Goal: Task Accomplishment & Management: Use online tool/utility

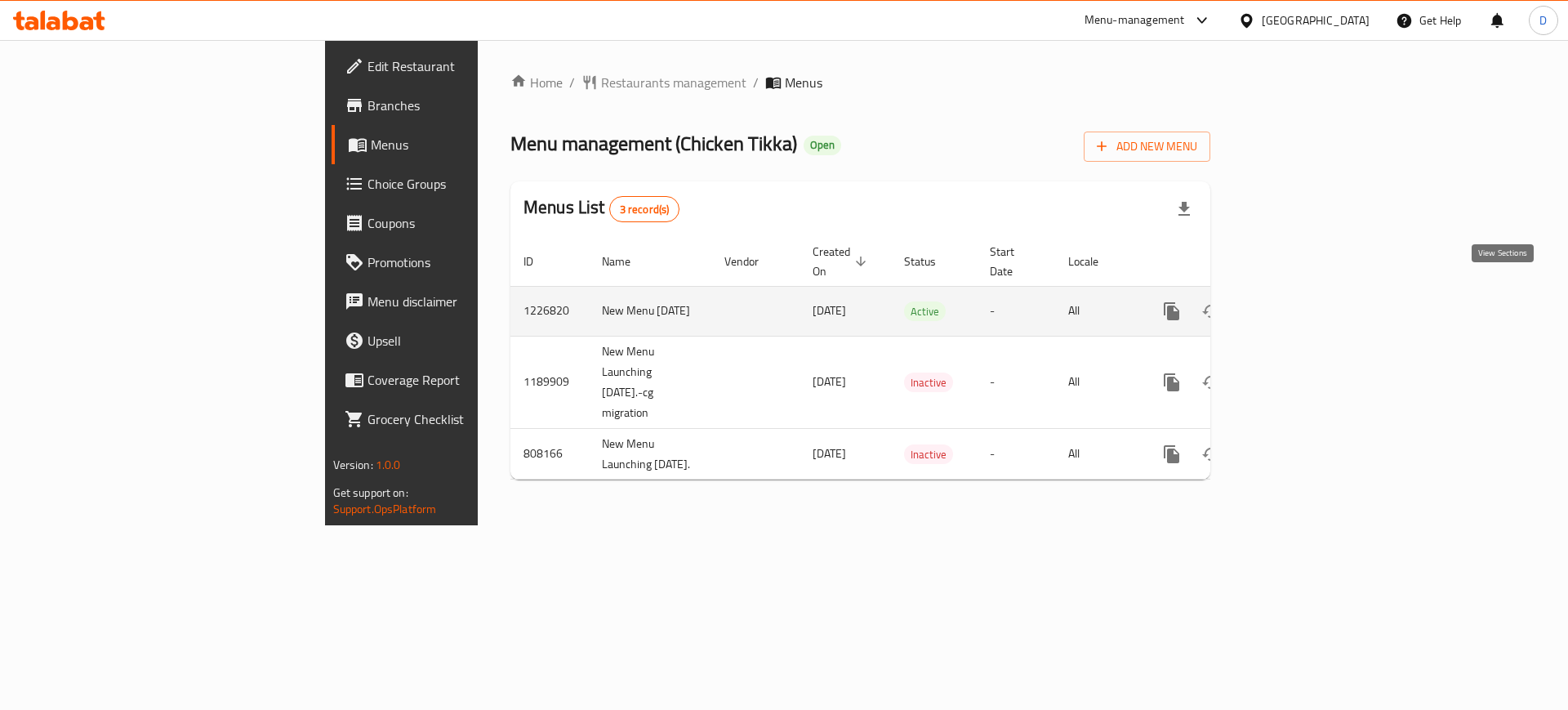
click at [1300, 302] on icon "enhanced table" at bounding box center [1290, 311] width 20 height 20
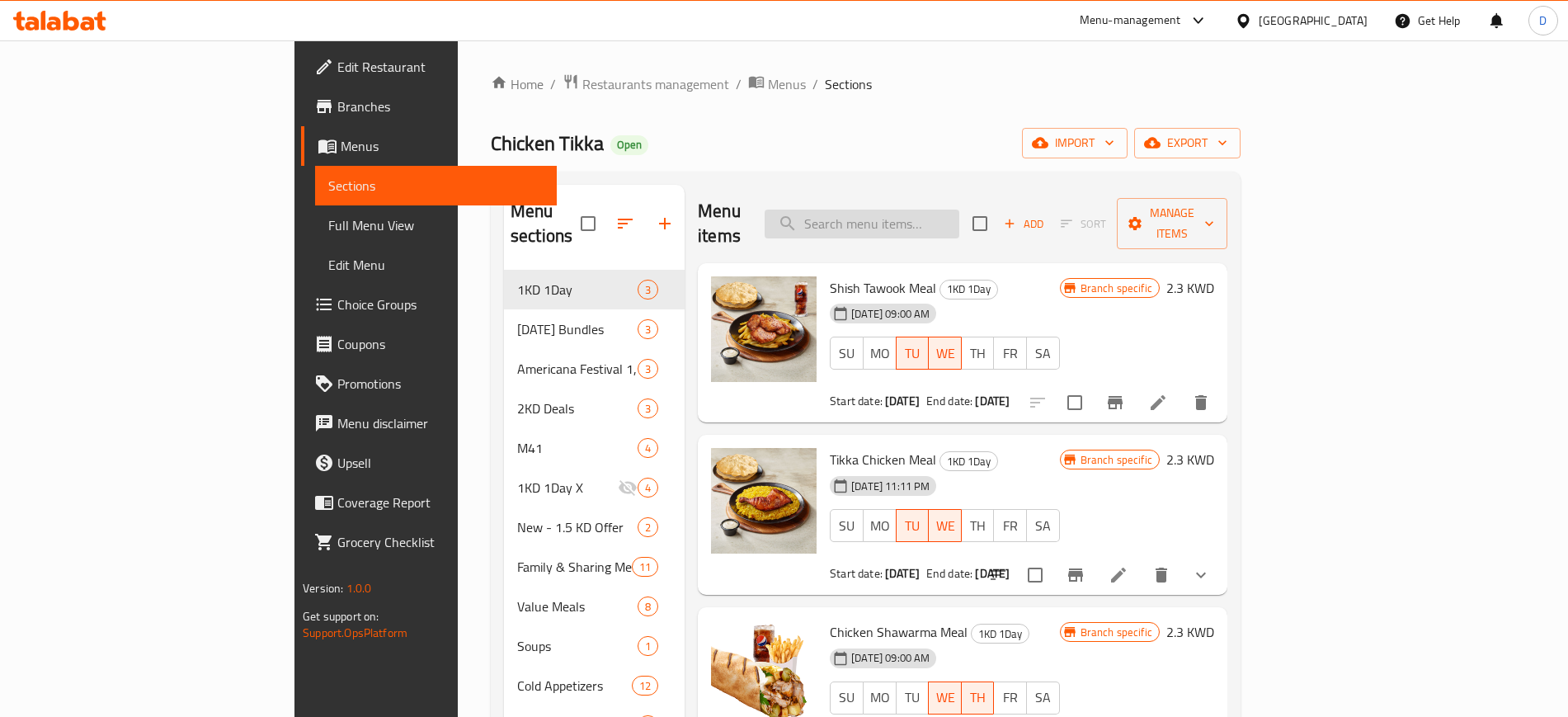
click at [959, 218] on input "search" at bounding box center [861, 224] width 195 height 29
paste input "Super Family Chicken Tikka (4 to 5 People)-Original"
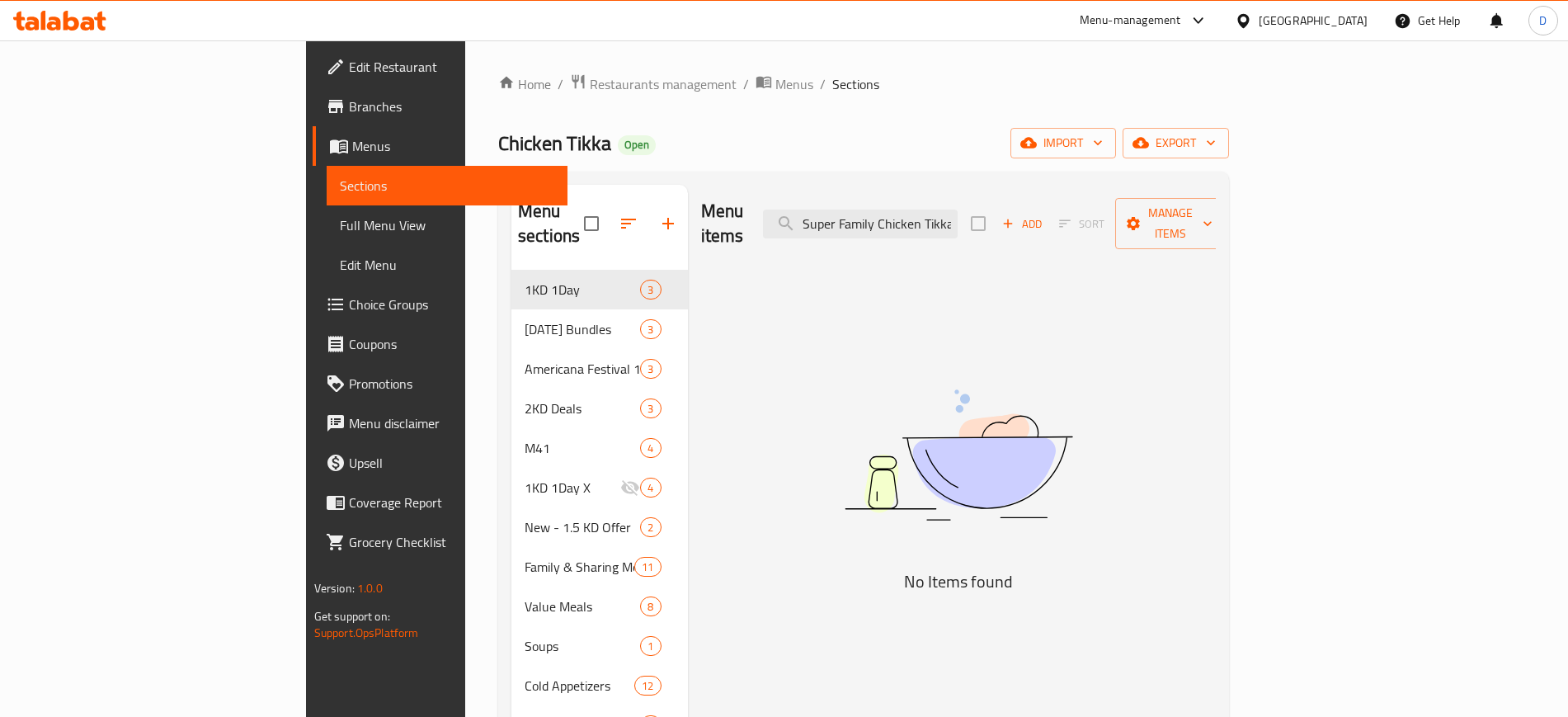
drag, startPoint x: 1006, startPoint y: 218, endPoint x: 800, endPoint y: 209, distance: 206.2
click at [800, 209] on div "Menu items Super Family Chicken Tikka (4 to 5 People)-Original Add Sort Manage …" at bounding box center [958, 224] width 516 height 78
click at [957, 213] on input "Super Family Chicken Tikka (4 to 5 People)-Original" at bounding box center [860, 224] width 195 height 29
drag, startPoint x: 1033, startPoint y: 214, endPoint x: 974, endPoint y: 211, distance: 59.1
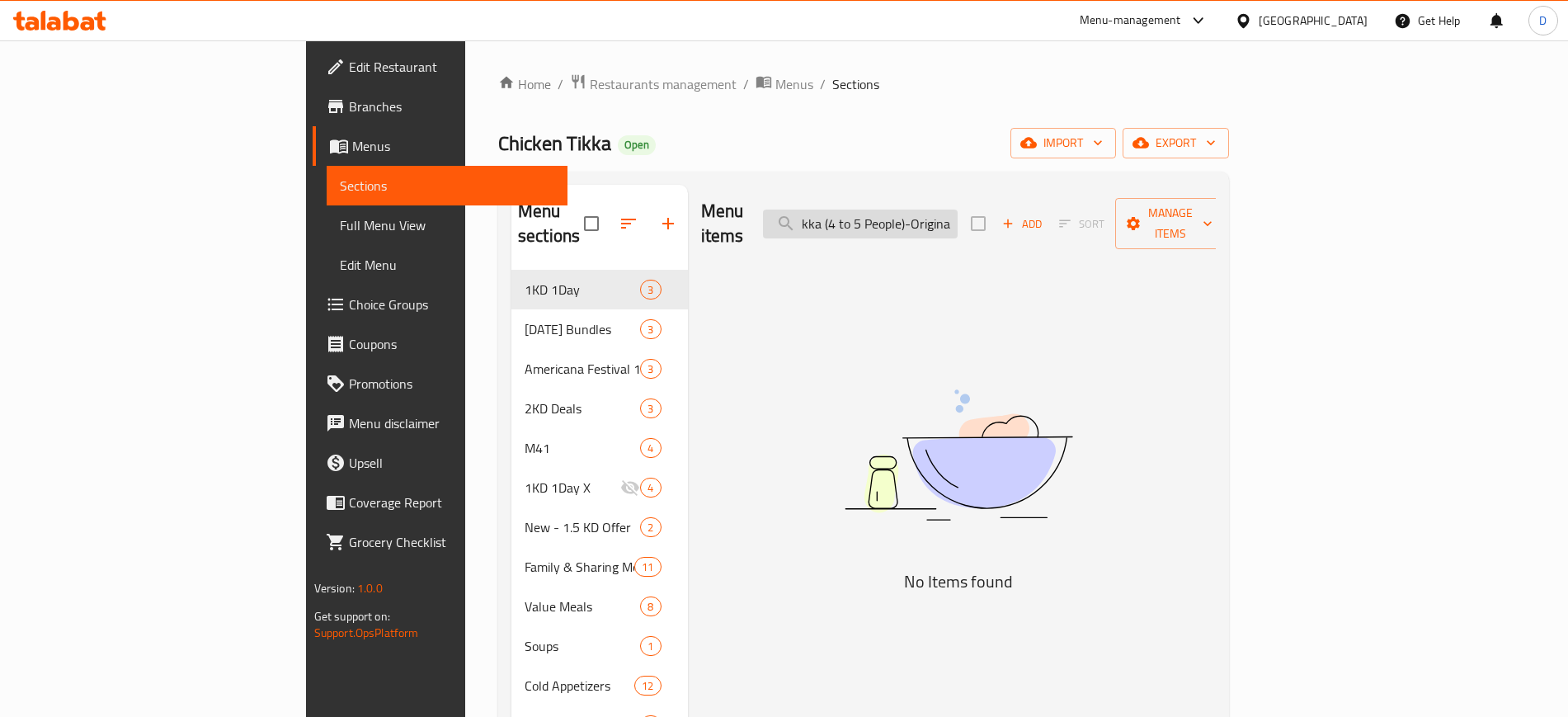
click at [957, 211] on input "Super Family Chicken Tikka (4 to 5 People)-Original" at bounding box center [860, 224] width 195 height 29
drag, startPoint x: 934, startPoint y: 210, endPoint x: 1236, endPoint y: 214, distance: 302.0
click at [1216, 214] on div "Menu items Super Family Chicken Tikka (4 to 5 People)-Original Add Sort Manage …" at bounding box center [958, 224] width 516 height 78
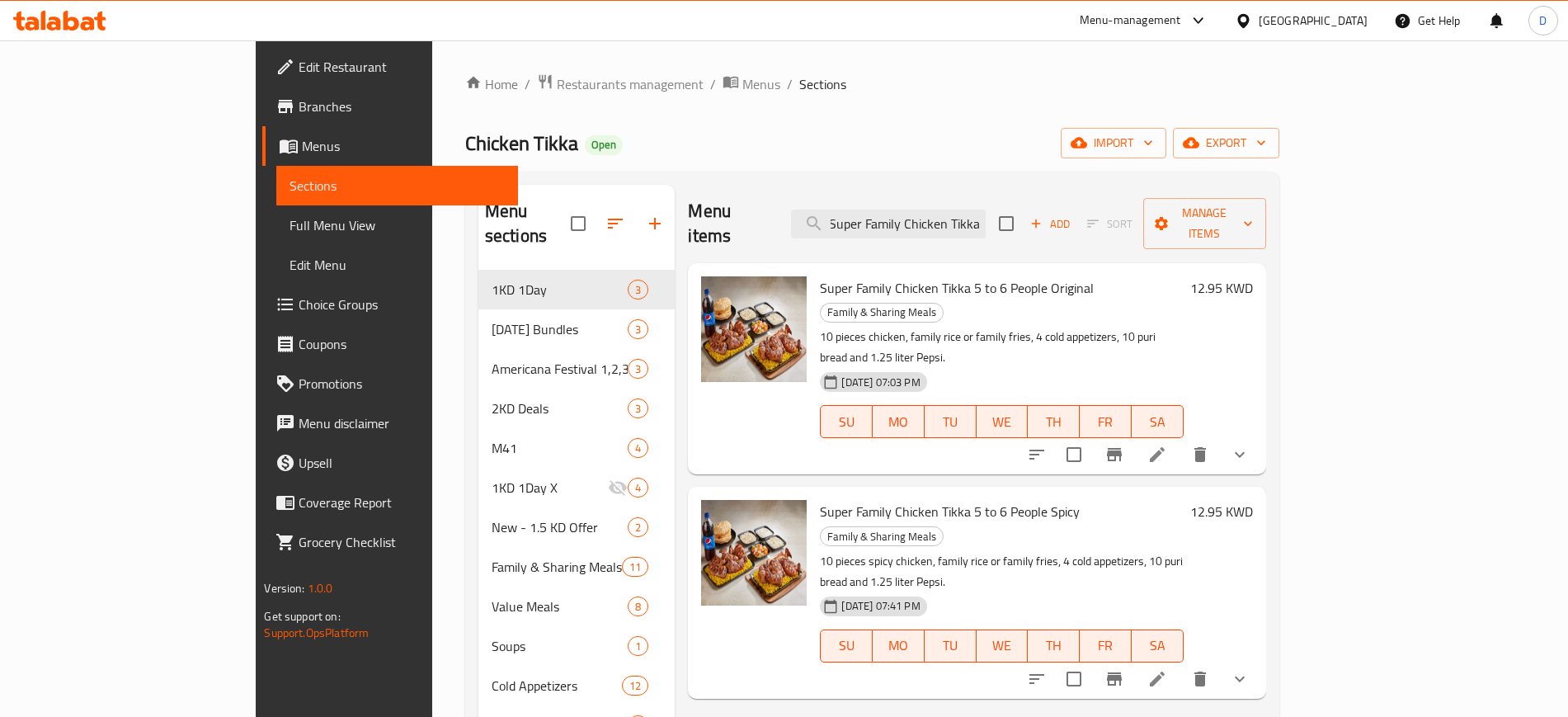
scroll to position [0, 0]
click at [980, 412] on div "Menu items Super Family Chicken Tikka Add Sort Manage items Super Family Chicke…" at bounding box center [969, 626] width 590 height 883
click at [985, 213] on input "Super Family Chicken Tikka" at bounding box center [888, 224] width 195 height 29
paste input "Family Chicken Tikka (5 to 6 People)-Spicy"
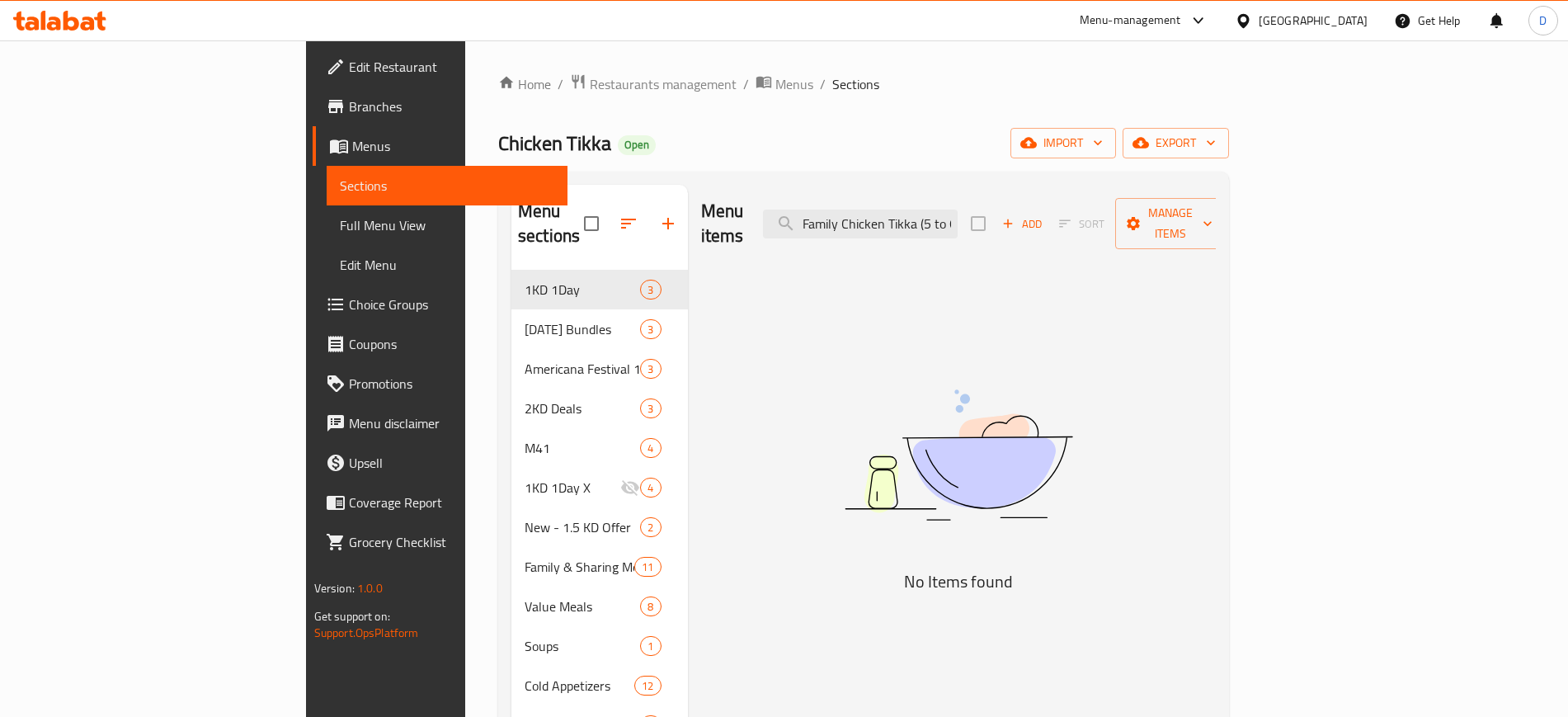
drag, startPoint x: 957, startPoint y: 211, endPoint x: 779, endPoint y: 212, distance: 178.0
click at [779, 212] on div "Menu items Family Chicken Tikka (5 to 6 People)-Spicy Add Sort Manage items" at bounding box center [958, 224] width 516 height 78
click at [957, 218] on input "Family Chicken Tikka (5 to 6 People)-Spicy" at bounding box center [860, 224] width 195 height 29
drag, startPoint x: 1031, startPoint y: 212, endPoint x: 1269, endPoint y: 216, distance: 238.0
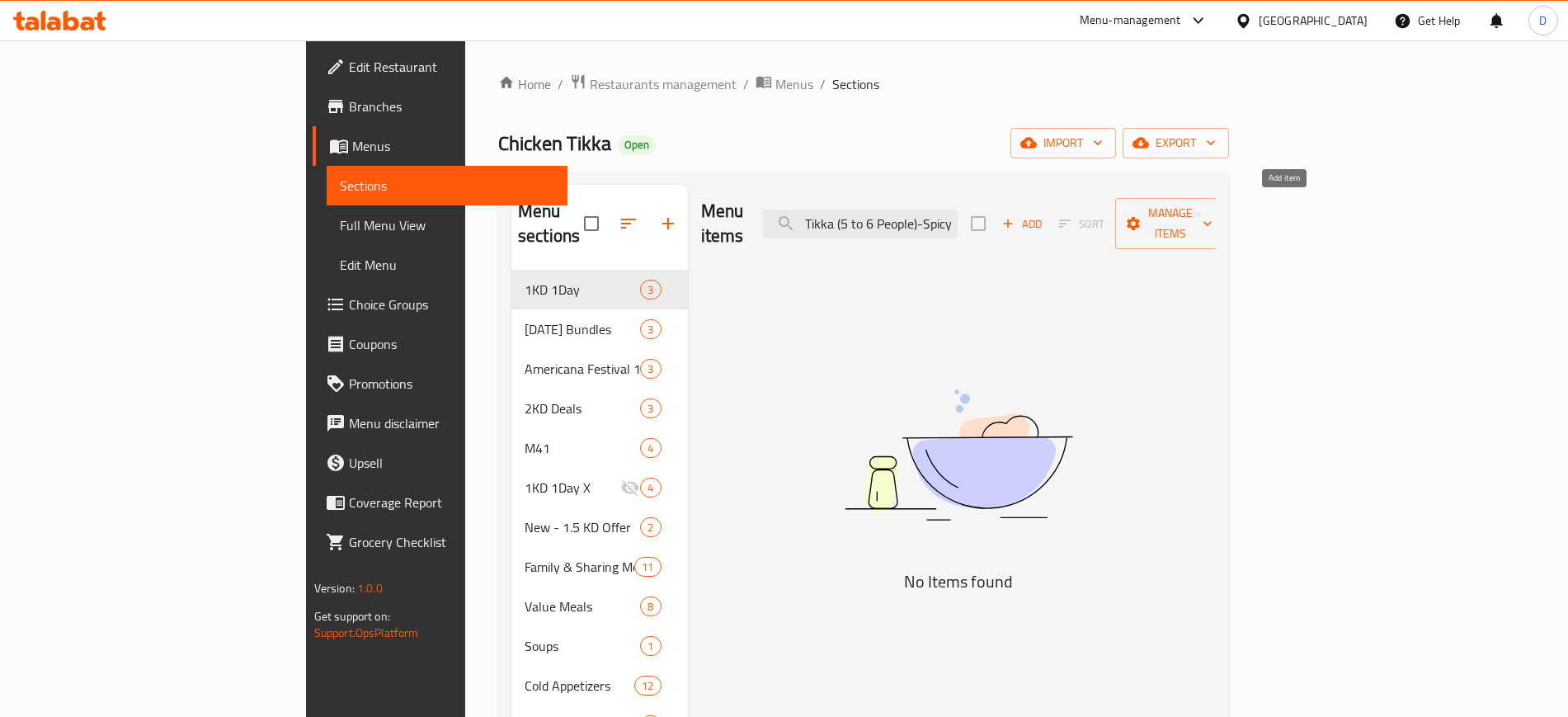
click at [1216, 216] on div "Menu items Family Chicken Tikka (5 to 6 People)-Spicy Add Sort Manage items" at bounding box center [958, 224] width 516 height 78
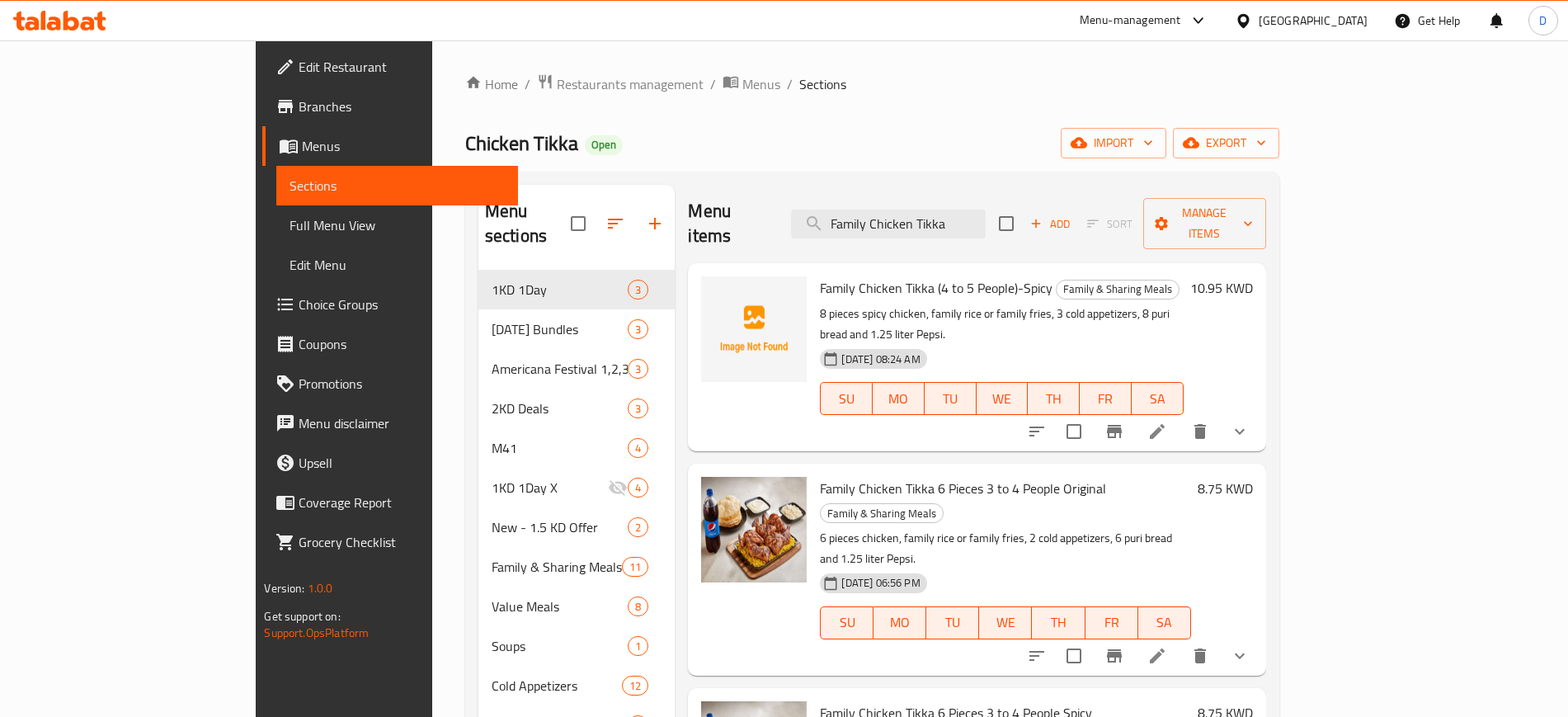
type input "Family Chicken Tikka"
click at [1249, 421] on icon "show more" at bounding box center [1240, 431] width 20 height 20
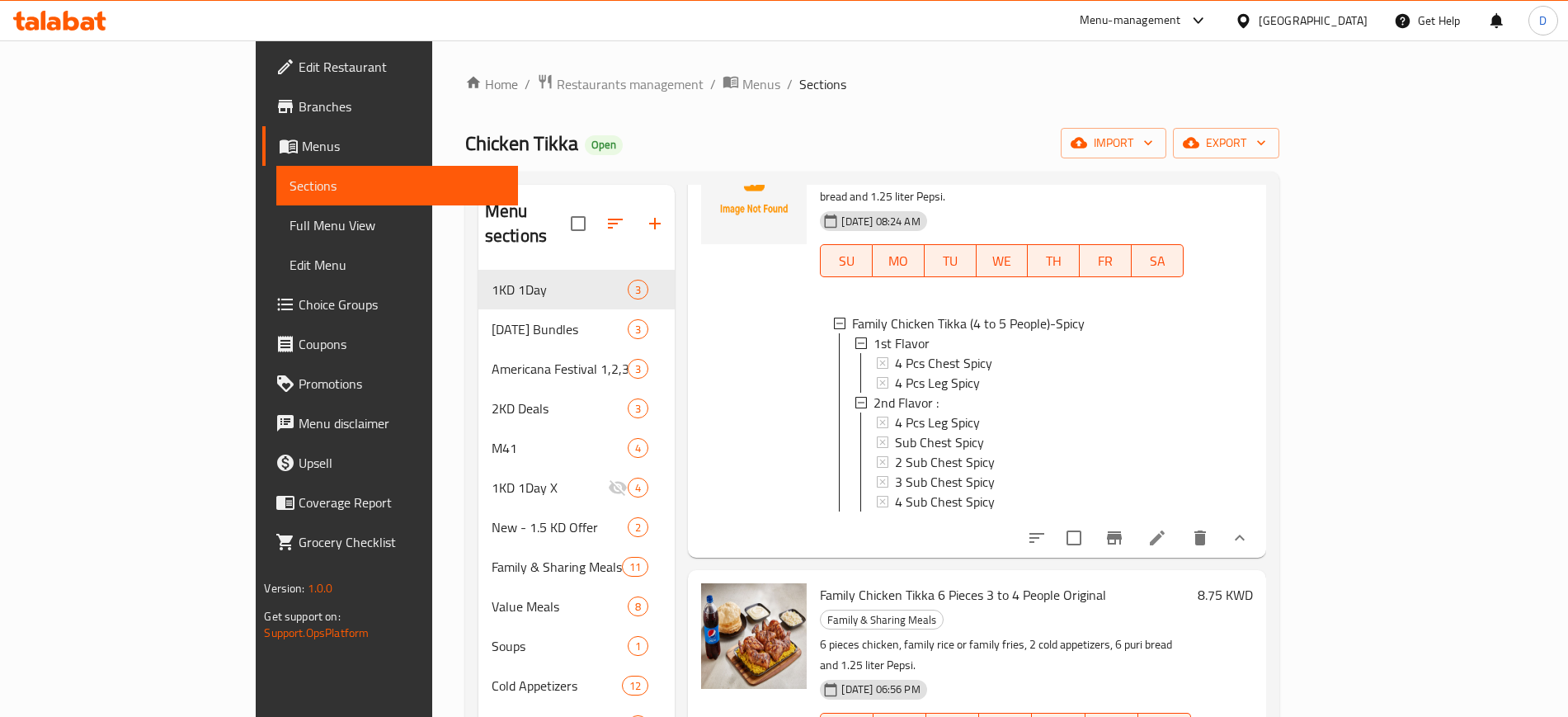
scroll to position [103, 0]
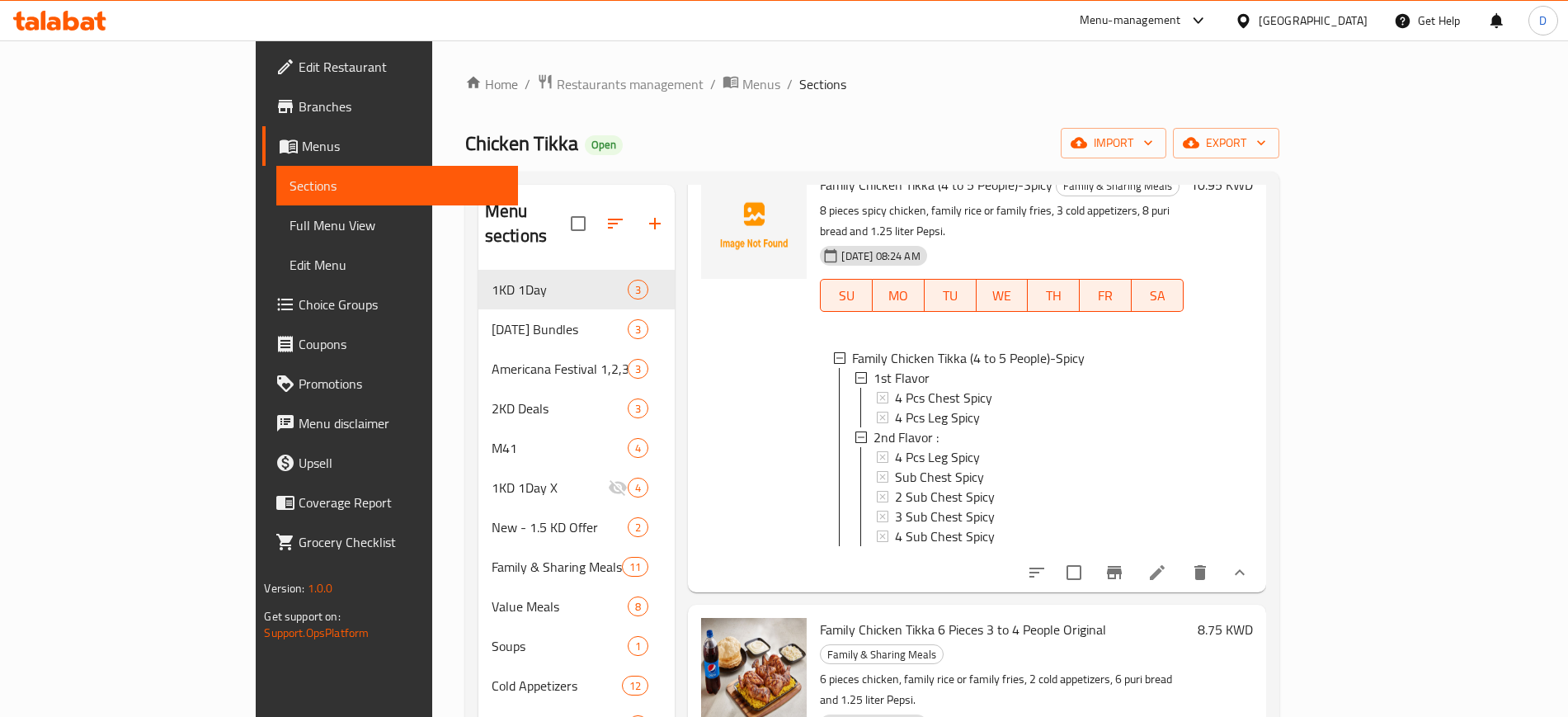
click at [1166, 563] on icon at bounding box center [1157, 573] width 20 height 20
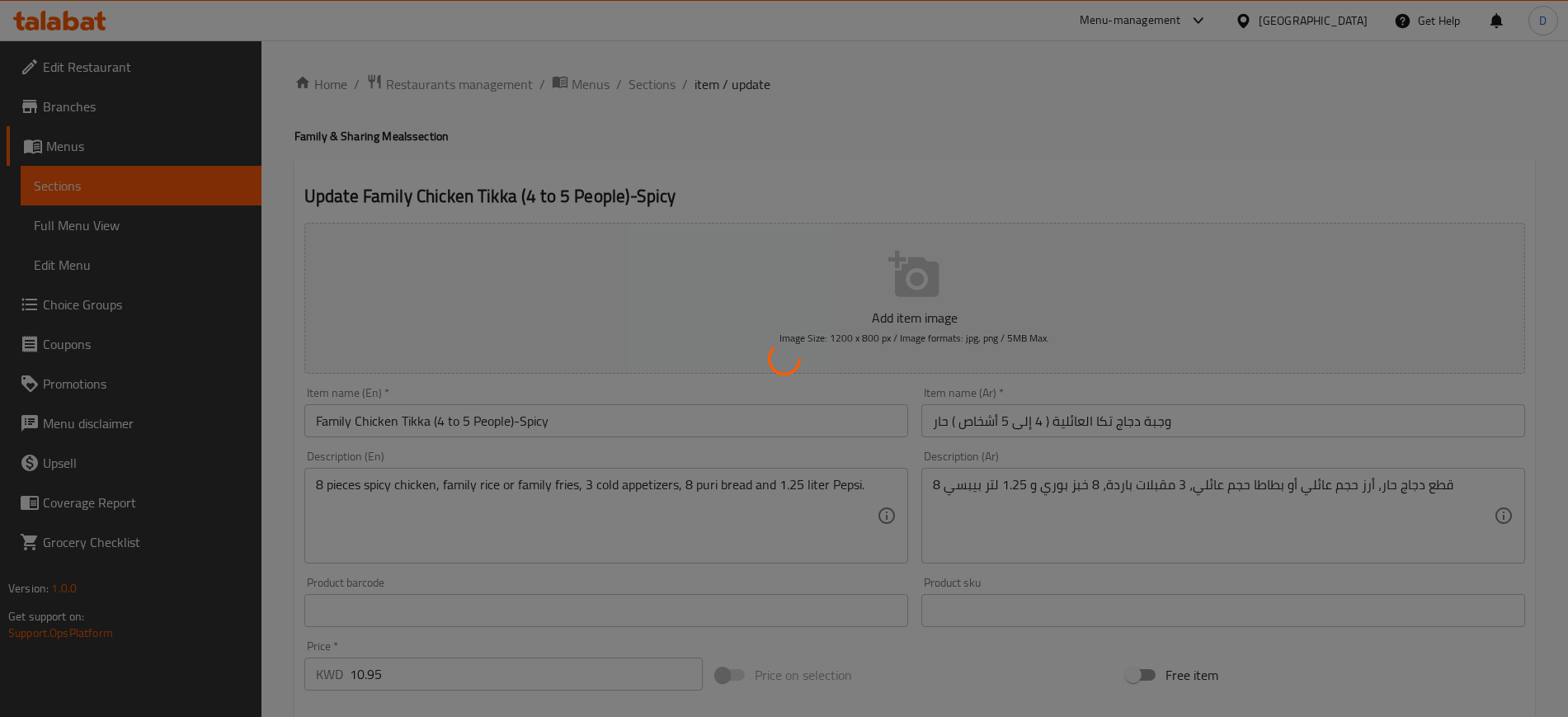
type input "النكهة الأولى"
type input "1"
type input "النكهة الثانية :"
type input "1"
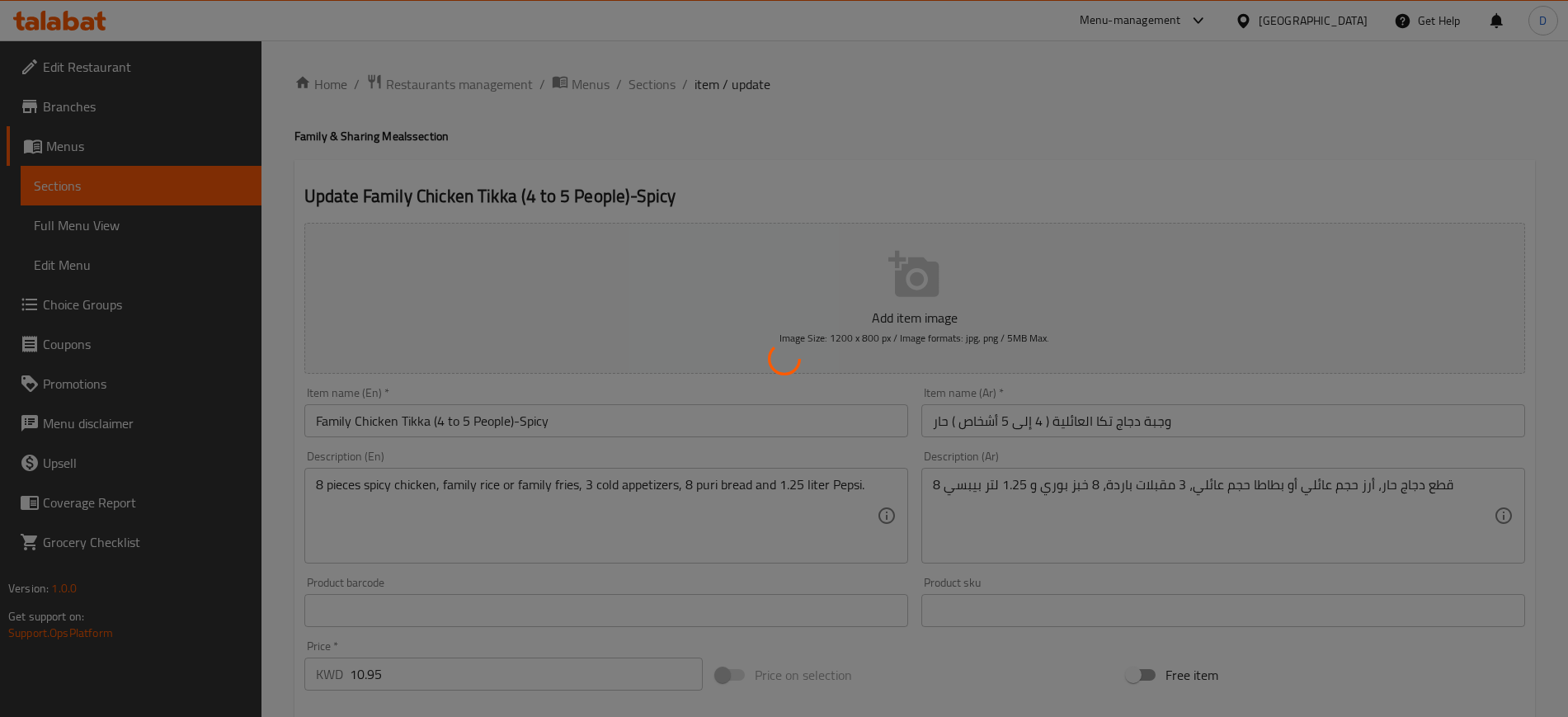
type input "1"
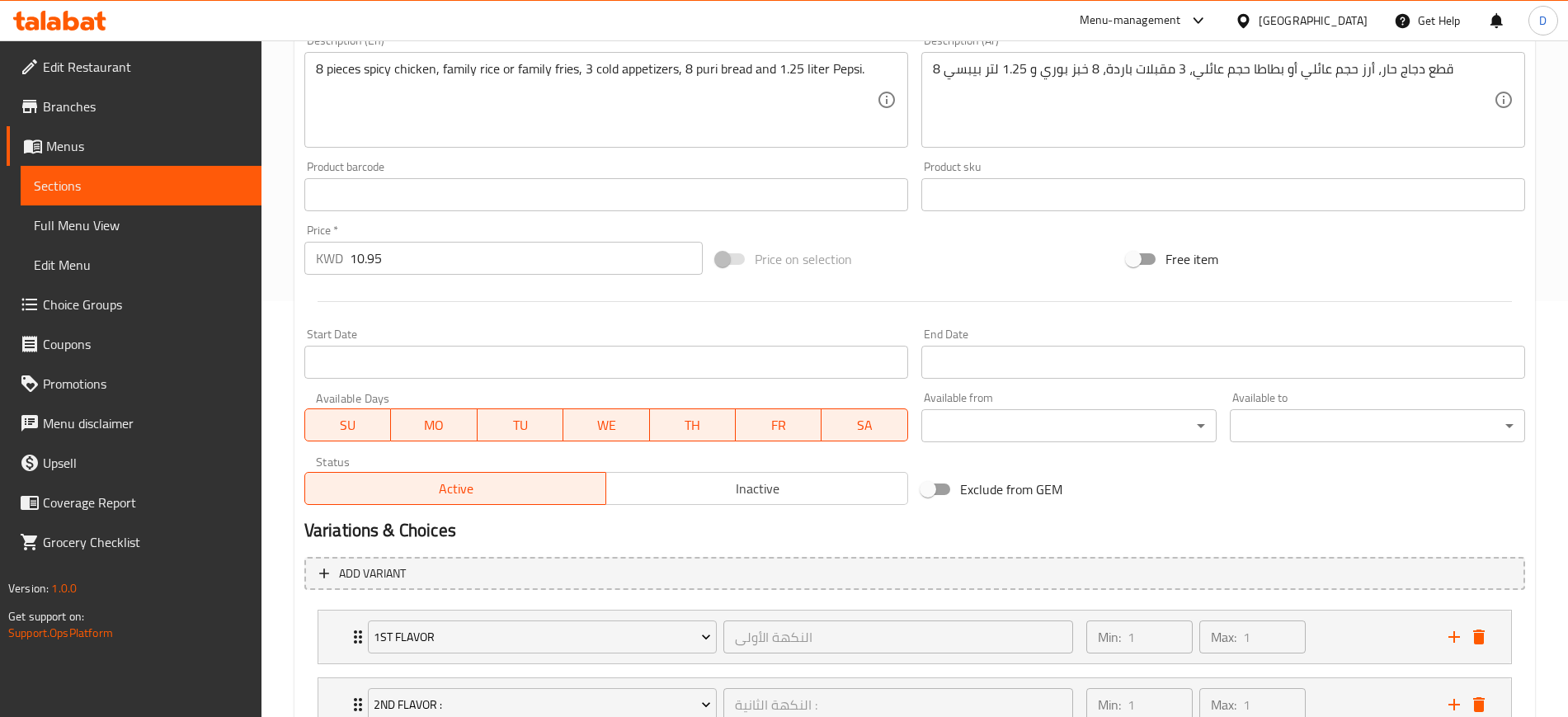
scroll to position [544, 0]
